Goal: Task Accomplishment & Management: Manage account settings

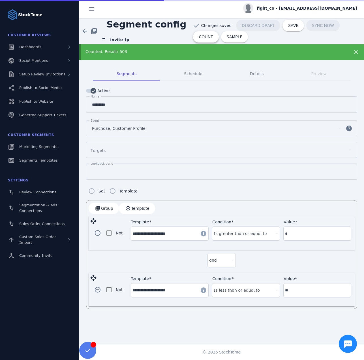
click at [213, 35] on span "COUNT" at bounding box center [206, 37] width 14 height 4
click at [131, 191] on label "Template" at bounding box center [127, 191] width 19 height 7
click at [131, 207] on span "Template" at bounding box center [140, 208] width 18 height 4
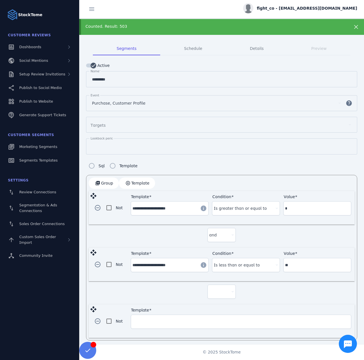
scroll to position [26, 0]
click at [217, 289] on div at bounding box center [219, 291] width 20 height 7
click at [219, 303] on mat-option "and" at bounding box center [221, 305] width 28 height 14
click at [195, 321] on input "Template" at bounding box center [241, 321] width 217 height 7
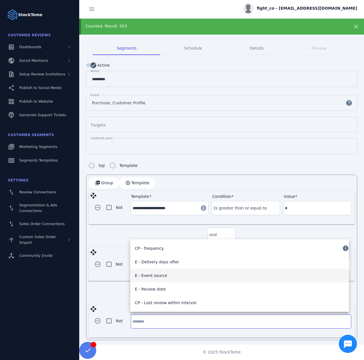
click at [173, 273] on mat-option "E - Event source" at bounding box center [239, 276] width 219 height 14
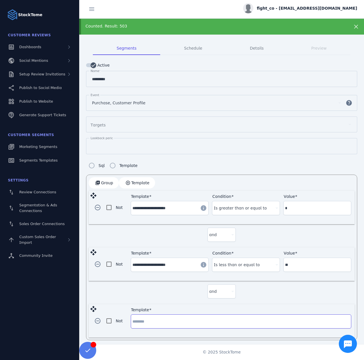
type input "**********"
click at [231, 315] on div "Condition" at bounding box center [241, 322] width 68 height 14
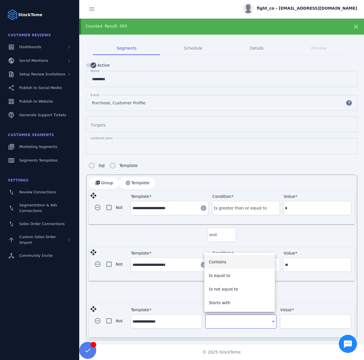
click at [165, 318] on div at bounding box center [182, 180] width 364 height 360
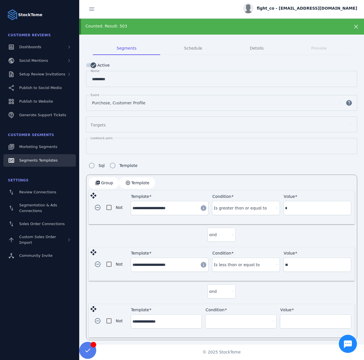
click at [36, 161] on span "Segments Templates" at bounding box center [38, 160] width 39 height 4
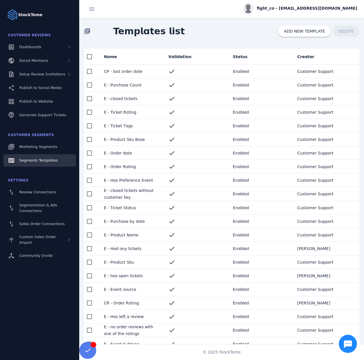
click at [127, 286] on mat-cell "E - Event source" at bounding box center [131, 290] width 65 height 14
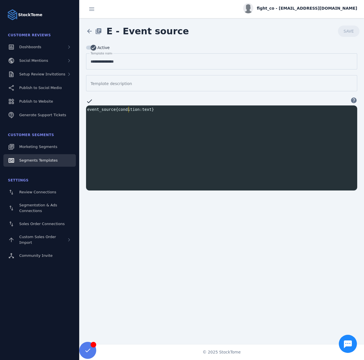
click at [128, 110] on span "event_source { condition : text }" at bounding box center [120, 109] width 67 height 5
type textarea "**********"
click at [128, 110] on span "event_source { condition : text }" at bounding box center [120, 109] width 67 height 5
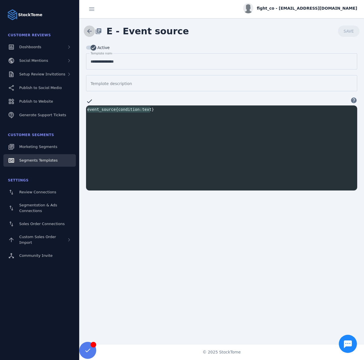
click at [84, 32] on span at bounding box center [90, 31] width 14 height 14
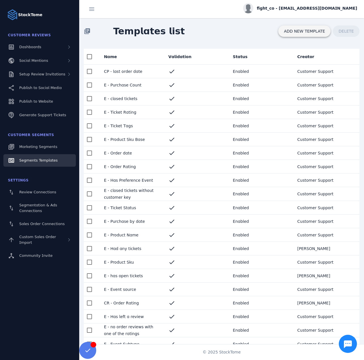
click at [322, 30] on span "ADD NEW TEMPLATE" at bounding box center [304, 31] width 41 height 4
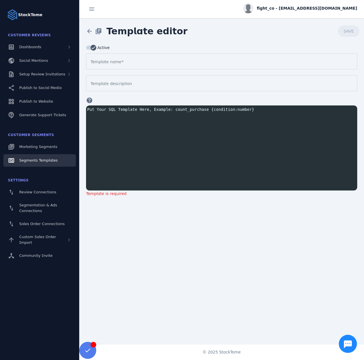
click at [114, 60] on mat-label "Template name" at bounding box center [106, 62] width 31 height 5
click at [114, 60] on input "Template name" at bounding box center [222, 61] width 262 height 7
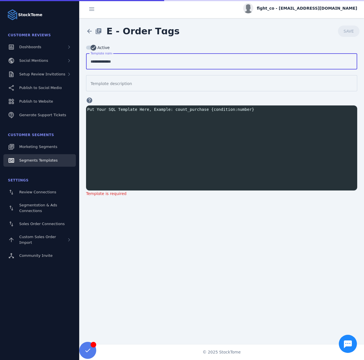
type input "**********"
click at [125, 114] on div "Put Your SQL Template Here, Example: count_purchase {condition:number} xxxxxxxx…" at bounding box center [229, 154] width 286 height 99
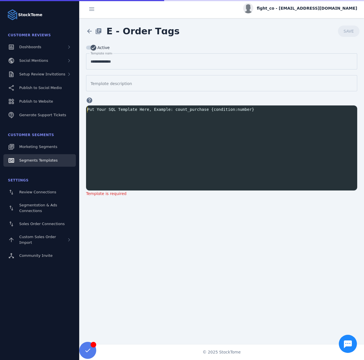
paste textarea "*"
drag, startPoint x: 114, startPoint y: 109, endPoint x: 81, endPoint y: 109, distance: 32.9
click at [80, 109] on div "**********" at bounding box center [221, 117] width 285 height 146
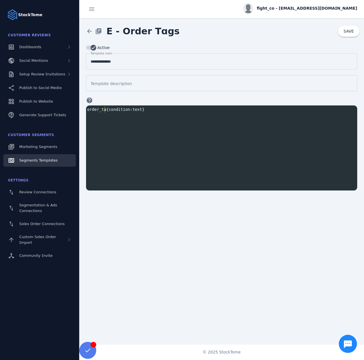
scroll to position [0, 21]
type textarea "**********"
click at [349, 31] on span "SAVE" at bounding box center [349, 31] width 10 height 4
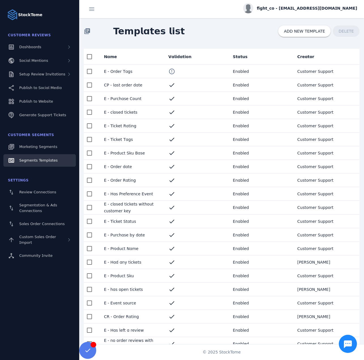
click at [135, 207] on mat-cell "E - closed tickets without customer key" at bounding box center [131, 208] width 65 height 14
drag, startPoint x: 129, startPoint y: 167, endPoint x: 132, endPoint y: 183, distance: 16.1
click at [132, 183] on mat-table "Name Validation Status Creator E - Order Tags error_outline Enabled Customer Su…" at bounding box center [222, 282] width 276 height 466
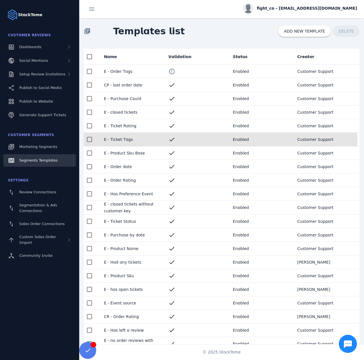
click at [129, 141] on mat-cell "E - Ticket Tags" at bounding box center [131, 140] width 65 height 14
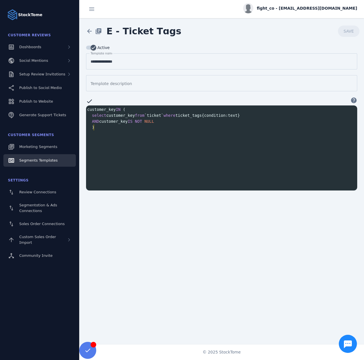
scroll to position [1, 0]
type textarea "**********"
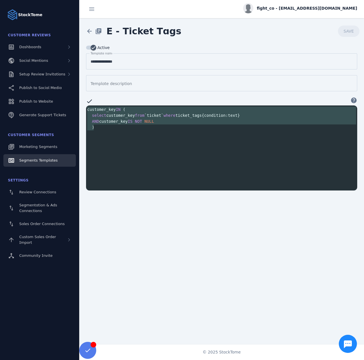
drag, startPoint x: 99, startPoint y: 129, endPoint x: 86, endPoint y: 109, distance: 23.6
click at [86, 109] on div "customer_key IN ( select customer_key from `ticket` where ticket_tags { conditi…" at bounding box center [223, 119] width 274 height 24
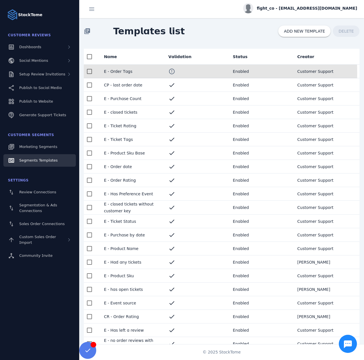
click at [114, 73] on mat-cell "E - Order Tags" at bounding box center [131, 72] width 65 height 14
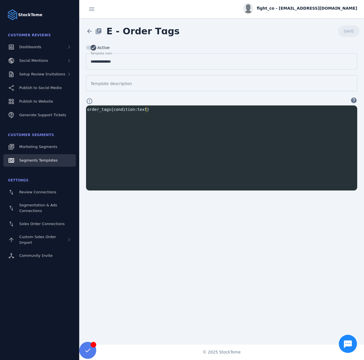
click at [105, 120] on div "xxxxxxxxxx order_tags { condition : text }" at bounding box center [229, 154] width 286 height 99
paste textarea "******"
click at [156, 124] on pre "AND customer_key IS NOT NULL" at bounding box center [223, 127] width 274 height 6
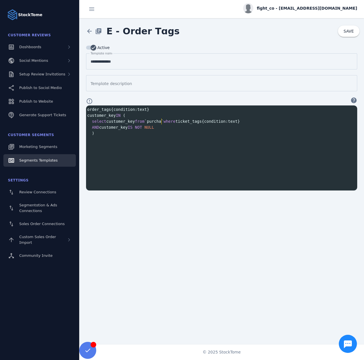
type textarea "********"
click at [93, 109] on span "order_tags { condition : text }" at bounding box center [118, 109] width 62 height 5
type textarea "**********"
click at [93, 109] on span "order_tags { condition : text }" at bounding box center [118, 109] width 62 height 5
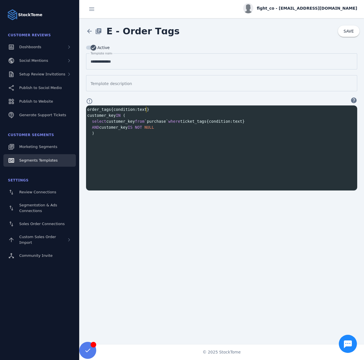
type textarea "**********"
drag, startPoint x: 150, startPoint y: 108, endPoint x: 84, endPoint y: 109, distance: 66.3
click at [84, 109] on div "**********" at bounding box center [221, 117] width 285 height 146
type textarea "**********"
drag, startPoint x: 247, startPoint y: 121, endPoint x: 184, endPoint y: 123, distance: 63.2
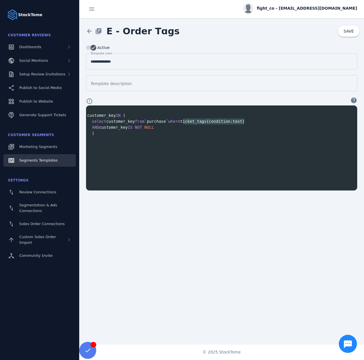
click at [184, 123] on div "​ customer_key IN ( select customer_key from `purchase` where ticket_tags { con…" at bounding box center [223, 122] width 274 height 30
paste textarea "Segment sql"
click at [87, 114] on pre "customer_key IN (" at bounding box center [223, 116] width 274 height 6
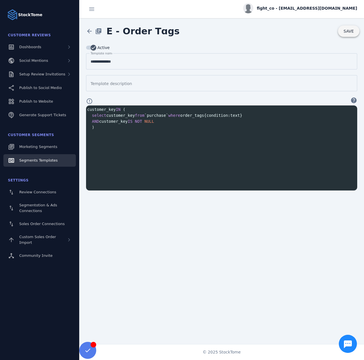
click at [348, 32] on span "SAVE" at bounding box center [349, 31] width 10 height 4
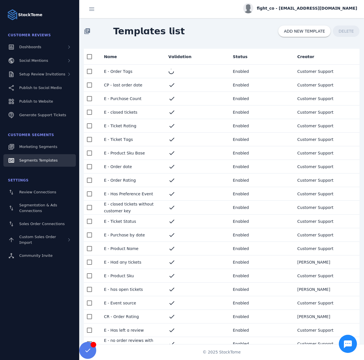
click at [133, 69] on mat-cell "E - Order Tags" at bounding box center [131, 72] width 65 height 14
click at [192, 33] on div "library_books Templates list ADD NEW TEMPLATE DELETE" at bounding box center [221, 31] width 285 height 26
click at [223, 28] on div "library_books Templates list ADD NEW TEMPLATE DELETE" at bounding box center [221, 31] width 285 height 26
click at [27, 149] on span "Marketing Segments" at bounding box center [38, 147] width 38 height 4
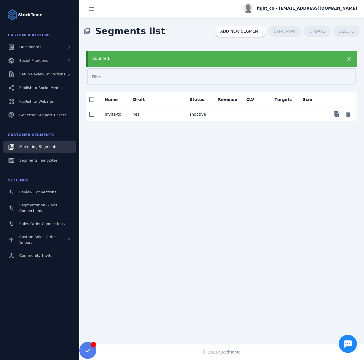
click at [140, 113] on mat-cell "Yes" at bounding box center [143, 114] width 28 height 14
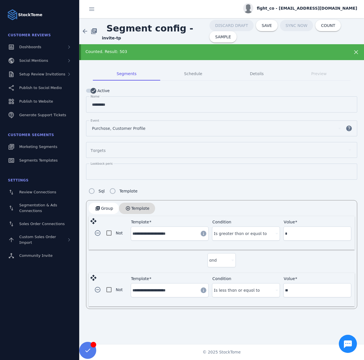
click at [143, 209] on span "Template" at bounding box center [140, 208] width 18 height 4
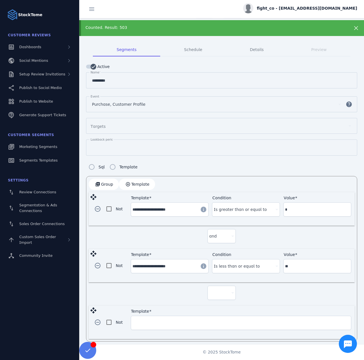
scroll to position [26, 0]
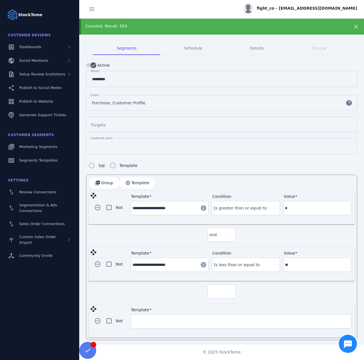
click at [219, 290] on div at bounding box center [221, 292] width 25 height 14
click at [215, 301] on mat-option "and" at bounding box center [221, 305] width 28 height 14
click at [172, 321] on input "Template" at bounding box center [241, 321] width 217 height 7
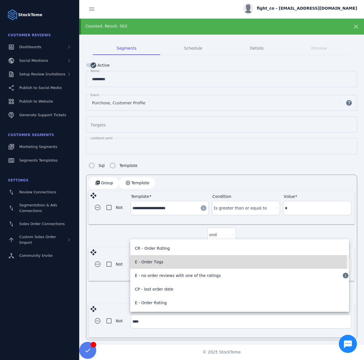
click at [165, 260] on mat-option "E - Order Tags" at bounding box center [239, 262] width 219 height 14
type input "**********"
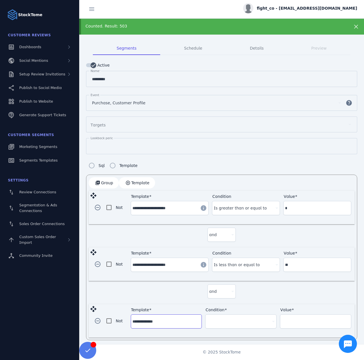
click at [216, 310] on mat-form-field "Condition" at bounding box center [240, 320] width 71 height 27
click at [219, 318] on div at bounding box center [238, 321] width 63 height 7
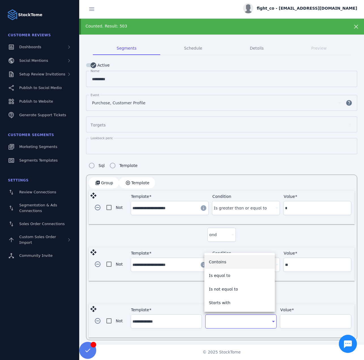
click at [221, 260] on span "Contains" at bounding box center [218, 261] width 18 height 7
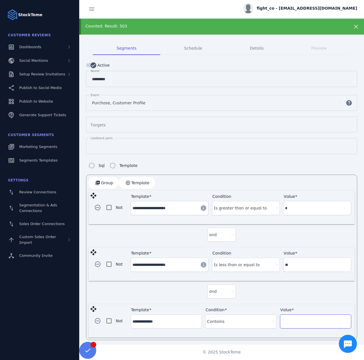
click at [291, 318] on input "Value" at bounding box center [316, 321] width 68 height 7
paste input "**********"
type input "**********"
click at [97, 204] on span "button" at bounding box center [98, 208] width 14 height 14
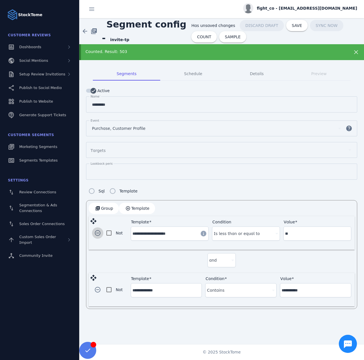
click at [99, 229] on span "button" at bounding box center [98, 233] width 14 height 14
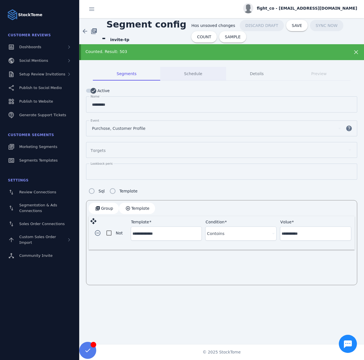
click at [188, 54] on div "Counted. Result: 503" at bounding box center [209, 52] width 247 height 6
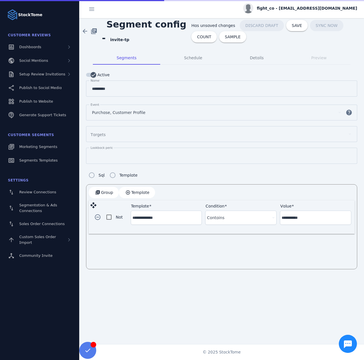
click at [329, 25] on span "SYNC NOW" at bounding box center [326, 25] width 33 height 11
click at [211, 35] on span "COUNT" at bounding box center [204, 37] width 14 height 4
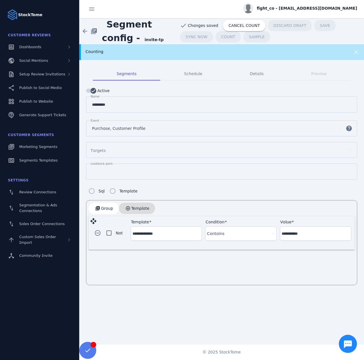
click at [131, 203] on span "button" at bounding box center [137, 208] width 36 height 14
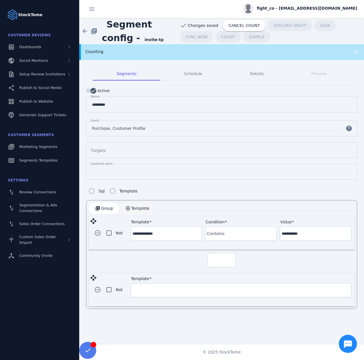
click at [133, 206] on span "Template" at bounding box center [140, 208] width 18 height 4
click at [209, 257] on div at bounding box center [219, 260] width 20 height 7
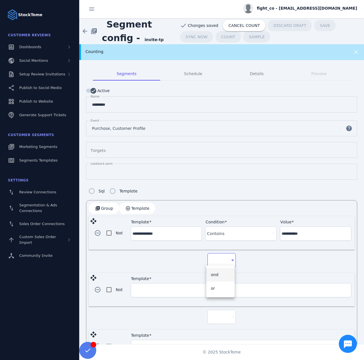
click at [223, 275] on mat-option "and" at bounding box center [221, 275] width 28 height 14
click at [220, 324] on div at bounding box center [222, 327] width 28 height 6
click at [220, 313] on div at bounding box center [219, 316] width 20 height 7
click at [216, 326] on mat-option "and" at bounding box center [221, 331] width 28 height 14
click at [142, 287] on input "Template" at bounding box center [241, 290] width 217 height 7
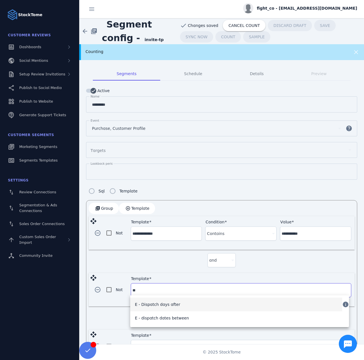
click at [164, 303] on span "E - Dispatch days after" at bounding box center [157, 304] width 45 height 7
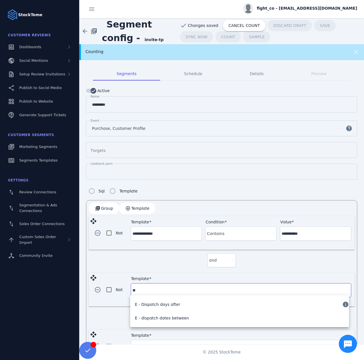
type input "**********"
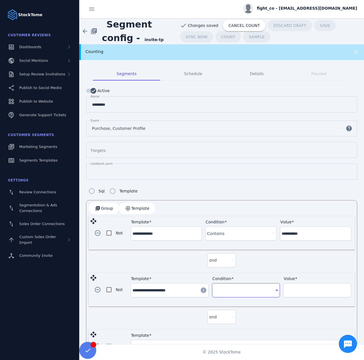
click at [238, 290] on div at bounding box center [244, 290] width 60 height 7
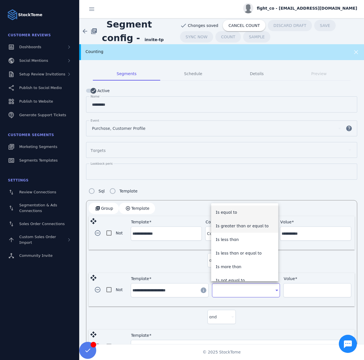
click at [236, 227] on span "Is greater than or equal to" at bounding box center [242, 225] width 53 height 7
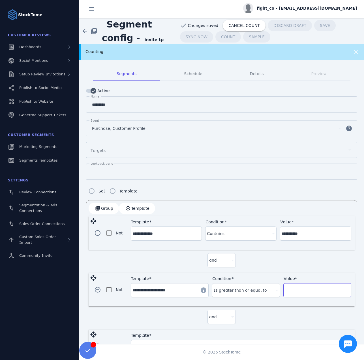
click at [296, 287] on input "Value" at bounding box center [317, 290] width 65 height 7
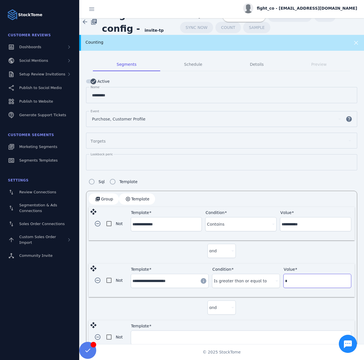
scroll to position [26, 0]
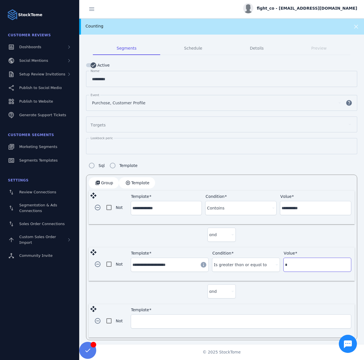
type input "*"
click at [154, 319] on input "Template" at bounding box center [241, 321] width 217 height 7
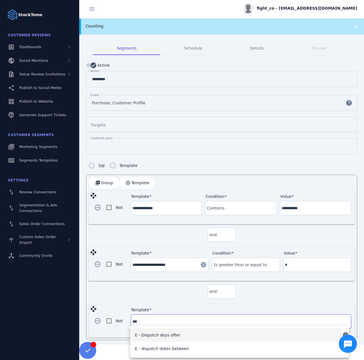
click at [159, 337] on span "E - Dispatch days after" at bounding box center [157, 335] width 45 height 7
type input "**********"
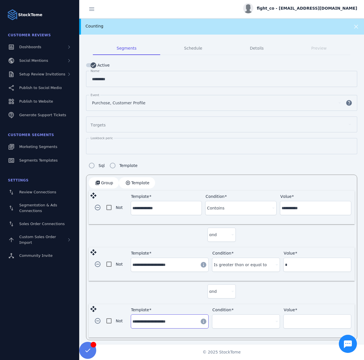
click at [245, 328] on div at bounding box center [246, 331] width 68 height 6
click at [241, 322] on div at bounding box center [244, 321] width 60 height 7
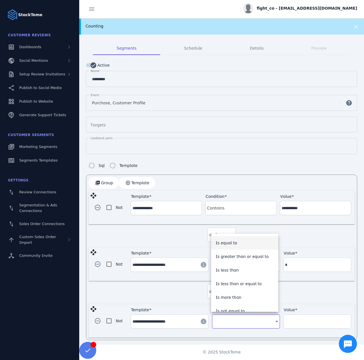
click at [241, 281] on span "Is less than or equal to" at bounding box center [239, 283] width 46 height 7
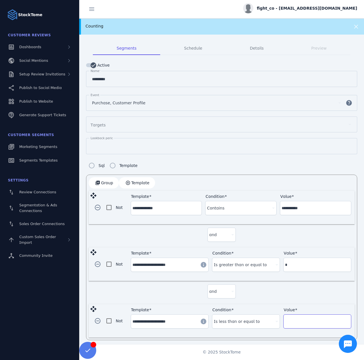
click at [297, 321] on input "Value" at bounding box center [317, 321] width 65 height 7
type input "**"
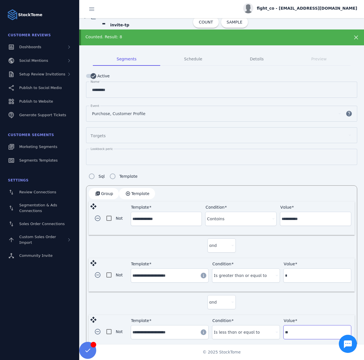
scroll to position [0, 0]
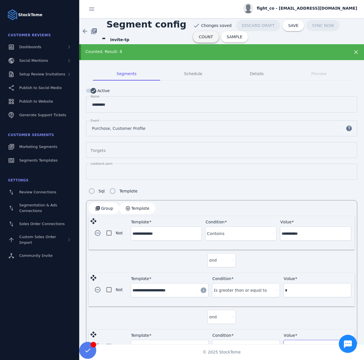
click at [213, 35] on span "COUNT" at bounding box center [206, 37] width 14 height 4
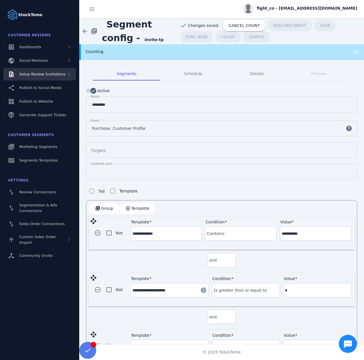
click at [58, 74] on span "Setup Review Invitations" at bounding box center [42, 74] width 46 height 4
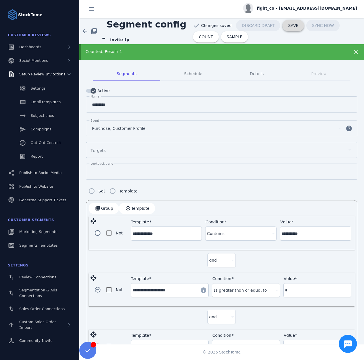
click at [289, 24] on span "SAVE" at bounding box center [294, 26] width 10 height 4
type input "*********"
type input "**"
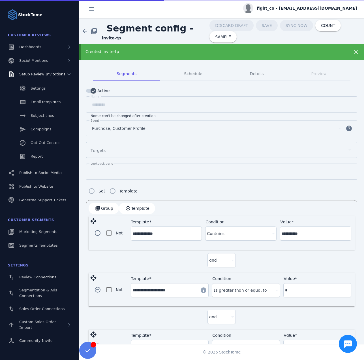
click at [302, 11] on span "fight_co - [EMAIL_ADDRESS][DOMAIN_NAME]" at bounding box center [307, 8] width 101 height 6
click at [329, 51] on button "Sign out" at bounding box center [337, 55] width 41 height 14
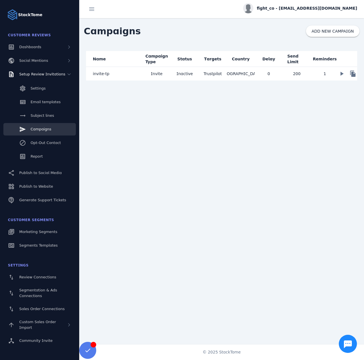
click at [122, 73] on mat-cell "invite-tp" at bounding box center [114, 74] width 57 height 14
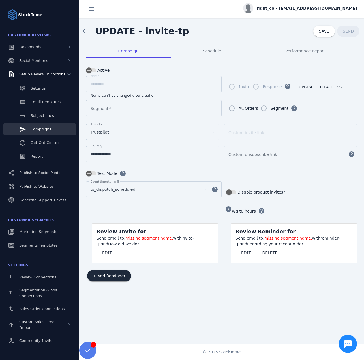
click at [106, 107] on mat-label "Segment" at bounding box center [100, 108] width 18 height 5
click at [106, 107] on input "Segment" at bounding box center [154, 108] width 127 height 7
type input "**"
click at [111, 253] on button "EDIT" at bounding box center [107, 252] width 21 height 11
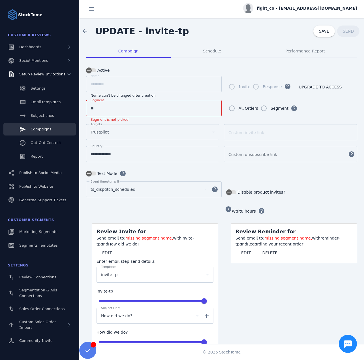
drag, startPoint x: 111, startPoint y: 253, endPoint x: 139, endPoint y: 144, distance: 112.3
click at [111, 253] on span at bounding box center [107, 253] width 21 height 14
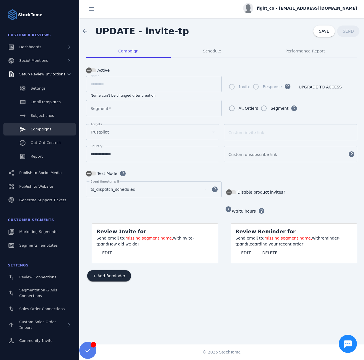
drag, startPoint x: 110, startPoint y: 117, endPoint x: 109, endPoint y: 109, distance: 8.3
click at [110, 116] on div at bounding box center [154, 119] width 136 height 6
click at [109, 109] on input "Segment" at bounding box center [154, 108] width 127 height 7
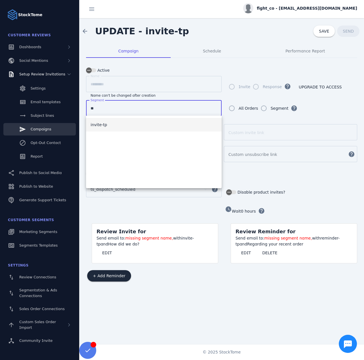
click at [108, 126] on mat-option "invite-tp" at bounding box center [154, 125] width 136 height 14
type input "*********"
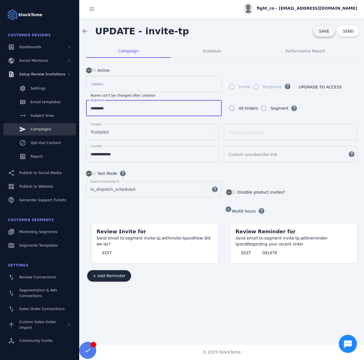
click at [323, 31] on span "SAVE" at bounding box center [324, 31] width 10 height 5
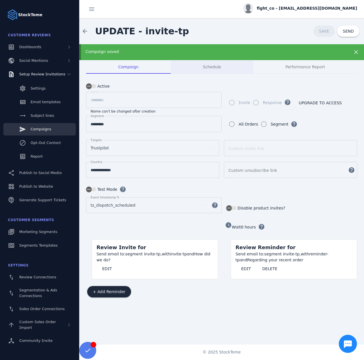
click at [194, 69] on div "Schedule" at bounding box center [212, 67] width 83 height 14
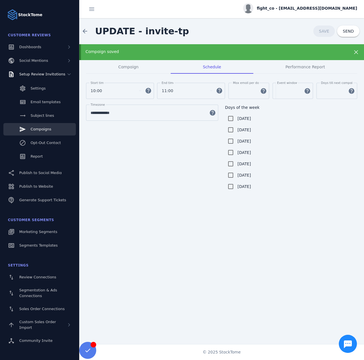
click at [172, 87] on div "11:00" at bounding box center [187, 91] width 51 height 16
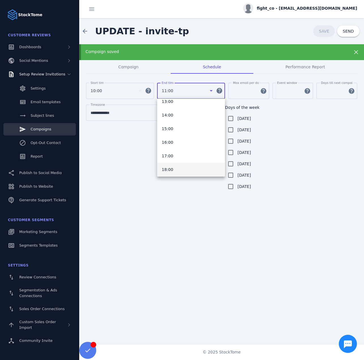
scroll to position [201, 0]
click at [183, 163] on mat-option "19:00" at bounding box center [191, 165] width 68 height 14
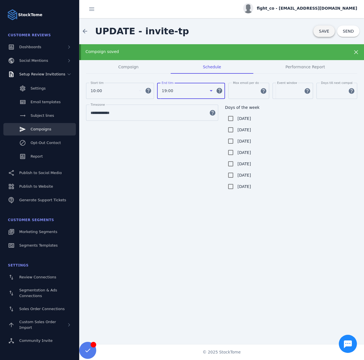
click at [319, 26] on span at bounding box center [325, 31] width 22 height 14
click at [124, 67] on span "Campaign" at bounding box center [128, 67] width 20 height 4
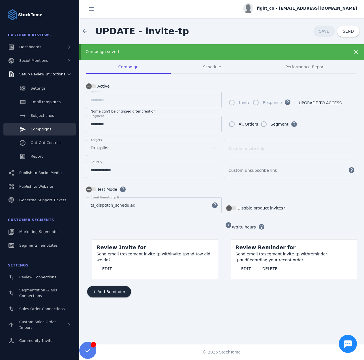
click at [307, 7] on span "fight_co - [EMAIL_ADDRESS][DOMAIN_NAME]" at bounding box center [307, 8] width 101 height 6
click at [334, 56] on span "Sign out" at bounding box center [340, 54] width 16 height 7
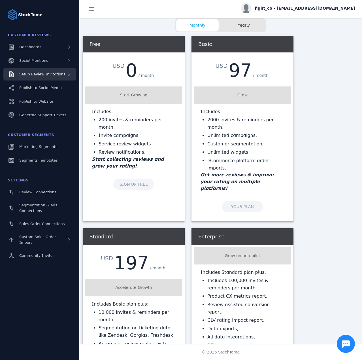
click at [36, 69] on fuse-vertical-navigation-group-item "Customer Reviews Dashboards Social Mentions Setup Review Invitations Publish to…" at bounding box center [39, 75] width 79 height 93
click at [37, 70] on div "Setup Review Invitations" at bounding box center [39, 74] width 73 height 12
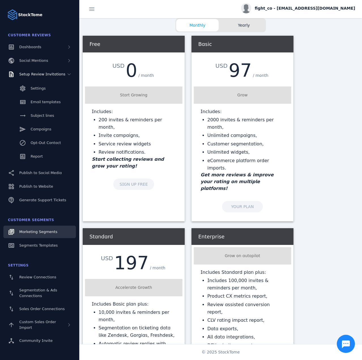
click at [43, 234] on div "Marketing Segments" at bounding box center [38, 232] width 38 height 6
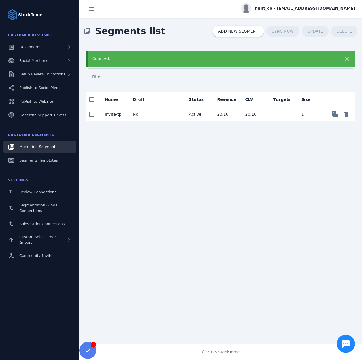
drag, startPoint x: 173, startPoint y: 115, endPoint x: 263, endPoint y: 116, distance: 90.1
click at [173, 115] on mat-cell at bounding box center [170, 114] width 28 height 14
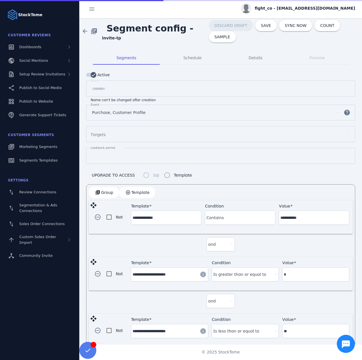
click at [284, 111] on div "Purchase, Customer Profile" at bounding box center [213, 112] width 242 height 7
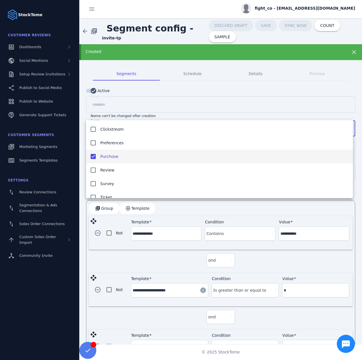
click at [176, 90] on div at bounding box center [181, 180] width 362 height 360
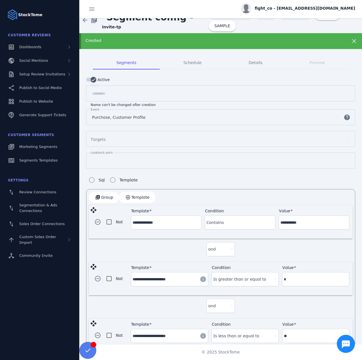
scroll to position [26, 0]
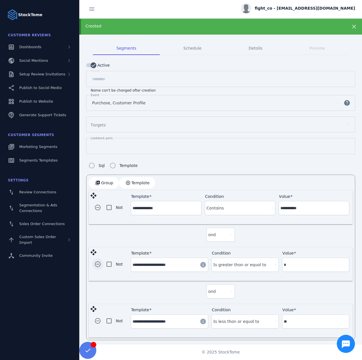
click at [96, 262] on span "button" at bounding box center [98, 264] width 14 height 14
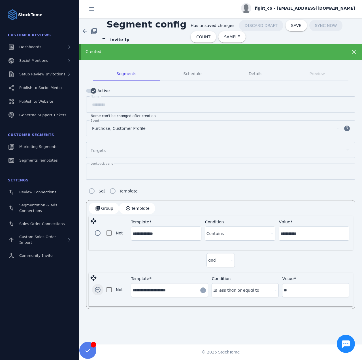
click at [96, 287] on span "button" at bounding box center [98, 290] width 14 height 14
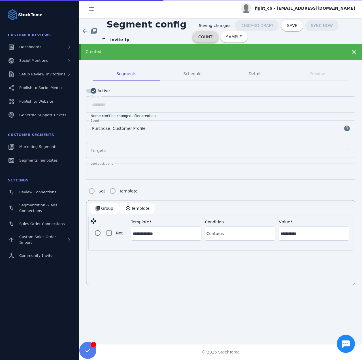
click at [213, 35] on span "COUNT" at bounding box center [205, 37] width 14 height 4
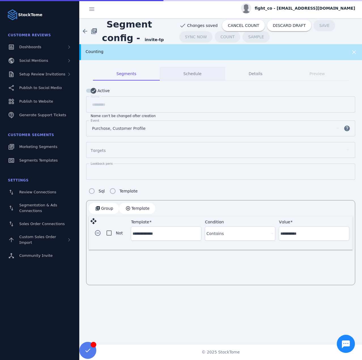
click at [189, 75] on span "Schedule" at bounding box center [192, 74] width 18 height 4
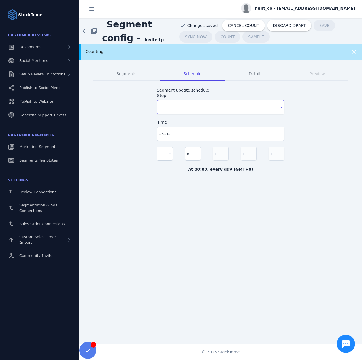
click at [172, 107] on div "Cron step" at bounding box center [218, 107] width 119 height 7
click at [172, 150] on span "Every 30 minutes" at bounding box center [179, 150] width 35 height 7
type input "*"
click at [117, 73] on div "Segments" at bounding box center [126, 74] width 67 height 14
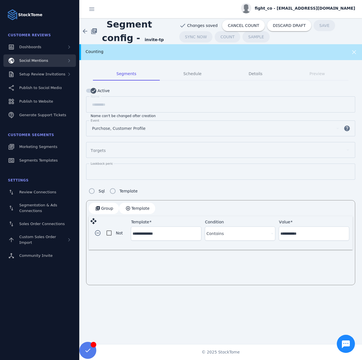
click at [52, 67] on div "Social Mentions" at bounding box center [39, 60] width 73 height 12
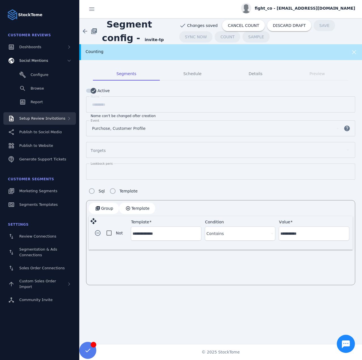
click at [50, 122] on div "Setup Review Invitations" at bounding box center [39, 118] width 73 height 12
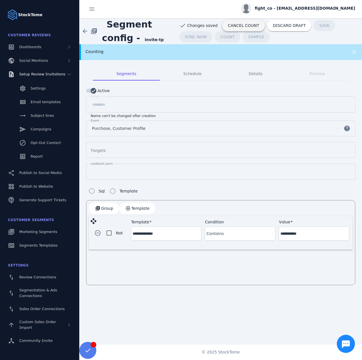
click at [228, 26] on span "CANCEL COUNT" at bounding box center [243, 26] width 31 height 4
click at [261, 50] on div "Counting" at bounding box center [208, 52] width 245 height 6
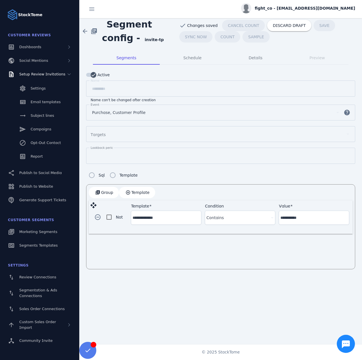
click at [200, 26] on span "Changes saved" at bounding box center [202, 26] width 31 height 6
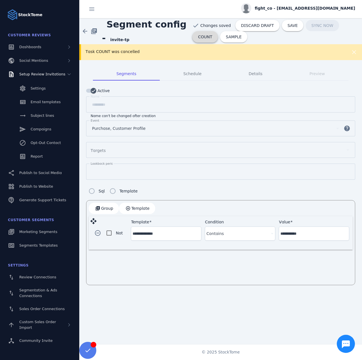
click at [218, 30] on span at bounding box center [205, 37] width 26 height 14
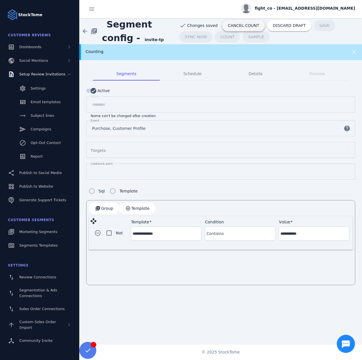
click at [235, 24] on span "CANCEL COUNT" at bounding box center [243, 26] width 31 height 4
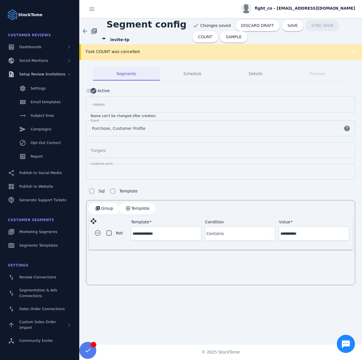
click at [102, 53] on div "Task COUNT was cancelled" at bounding box center [220, 52] width 283 height 16
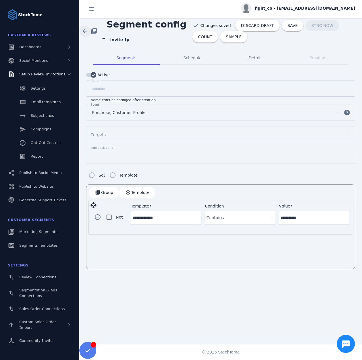
click at [87, 30] on span at bounding box center [85, 31] width 14 height 14
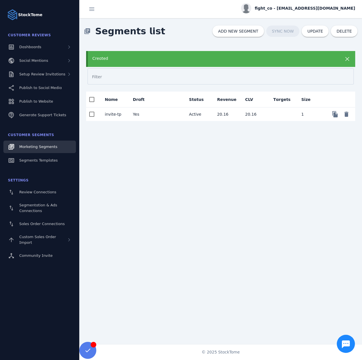
click at [152, 63] on div "Created" at bounding box center [220, 59] width 269 height 16
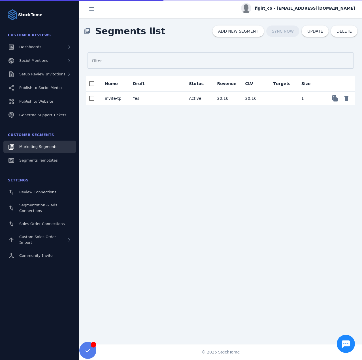
click at [315, 38] on div "library_books Segments list ADD NEW SEGMENT SYNC NOW UPDATE DELETE" at bounding box center [220, 31] width 283 height 26
click at [312, 31] on span "UPDATE" at bounding box center [315, 31] width 16 height 4
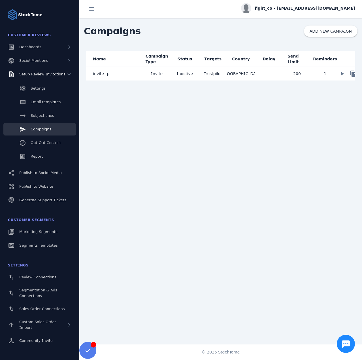
drag, startPoint x: 117, startPoint y: 74, endPoint x: 123, endPoint y: 73, distance: 5.7
click at [117, 74] on mat-cell "invite-tp" at bounding box center [114, 74] width 57 height 14
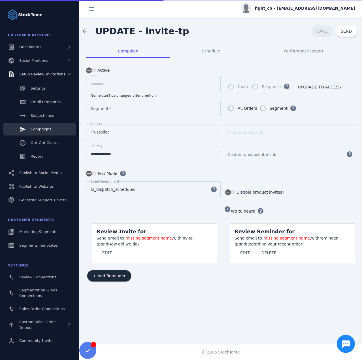
type input "*********"
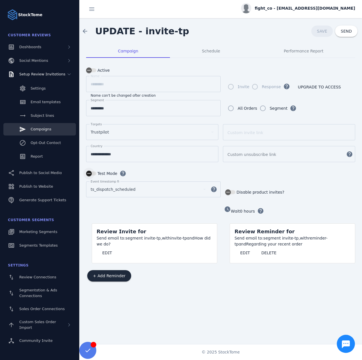
click at [92, 171] on div "button" at bounding box center [89, 174] width 6 height 6
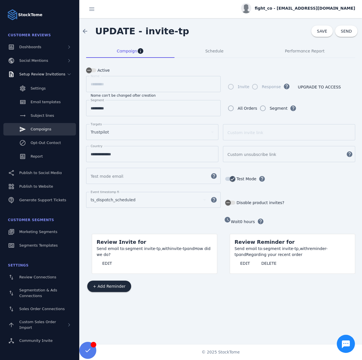
click at [109, 174] on mat-label "Test mode email" at bounding box center [107, 176] width 33 height 5
click at [109, 174] on input "Test mode email" at bounding box center [148, 176] width 115 height 7
paste input "**********"
click at [108, 173] on input "**********" at bounding box center [148, 176] width 115 height 7
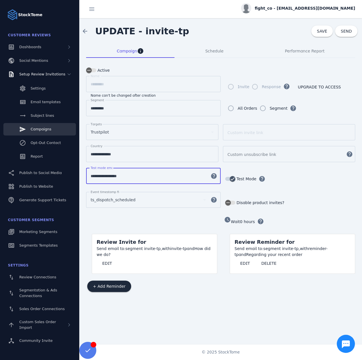
click at [108, 173] on input "**********" at bounding box center [148, 176] width 115 height 7
paste input
type input "**********"
click at [122, 184] on div at bounding box center [153, 187] width 135 height 6
click at [324, 32] on span "SAVE" at bounding box center [322, 31] width 10 height 5
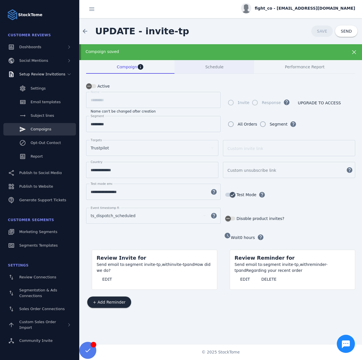
click at [183, 69] on div "Schedule" at bounding box center [215, 67] width 80 height 14
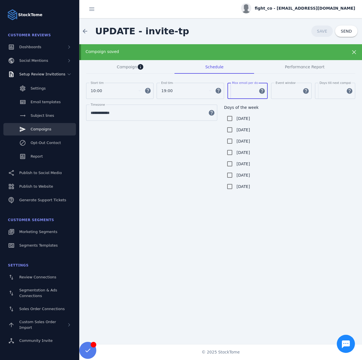
drag, startPoint x: 245, startPoint y: 92, endPoint x: 227, endPoint y: 91, distance: 17.6
click at [228, 91] on div "Max email per day *** help" at bounding box center [248, 91] width 41 height 16
type input "**"
click at [317, 32] on span at bounding box center [322, 31] width 22 height 14
click at [123, 66] on span "Campaign" at bounding box center [127, 67] width 20 height 4
